Goal: Find contact information: Find contact information

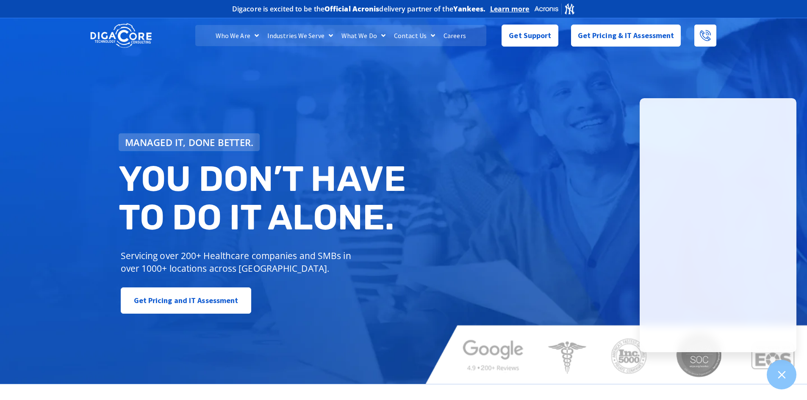
click at [745, 78] on div "Managed IT, done better. You don’t have to do IT alone. Servicing over 200+ Hea…" at bounding box center [403, 200] width 807 height 368
click at [417, 36] on link "Contact Us" at bounding box center [415, 35] width 50 height 21
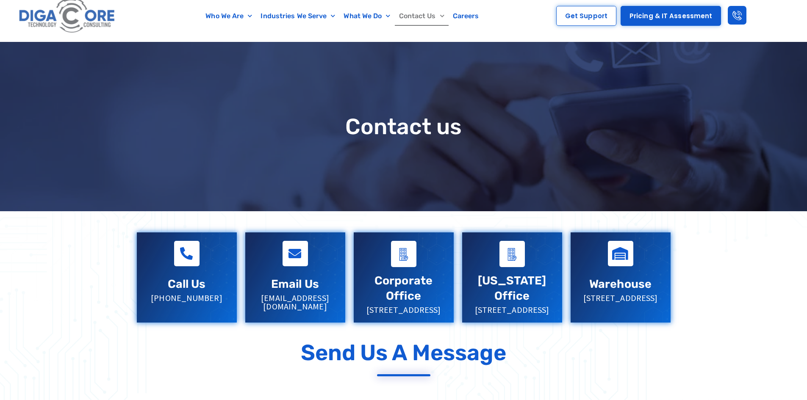
scroll to position [127, 0]
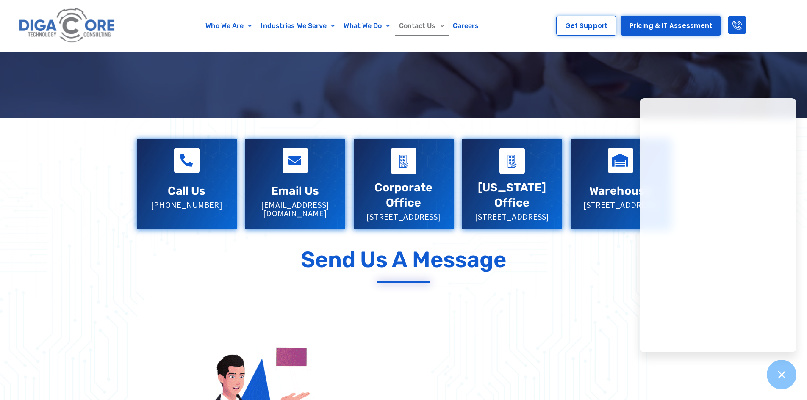
click at [598, 273] on div "Send Us a Message" at bounding box center [404, 260] width 534 height 26
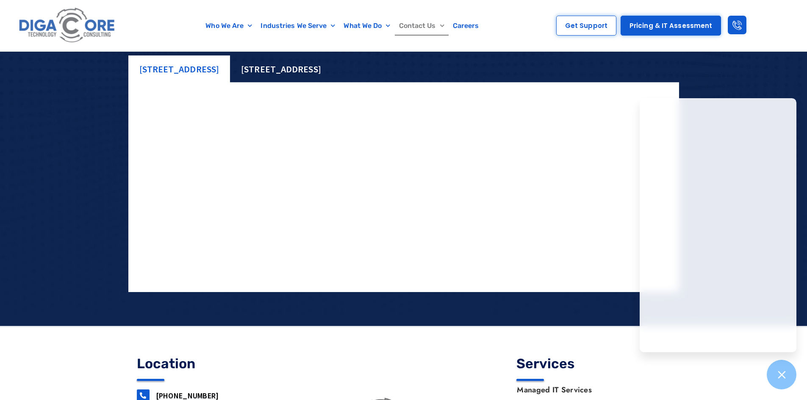
scroll to position [921, 0]
